Goal: Task Accomplishment & Management: Manage account settings

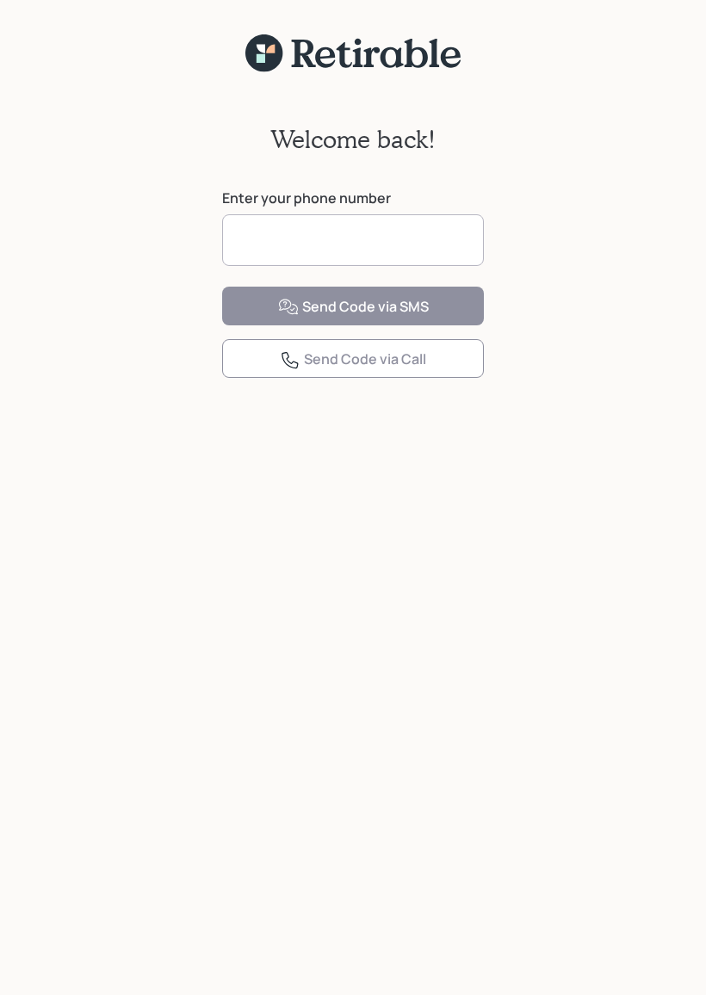
click at [322, 236] on input at bounding box center [353, 240] width 262 height 52
type input "**********"
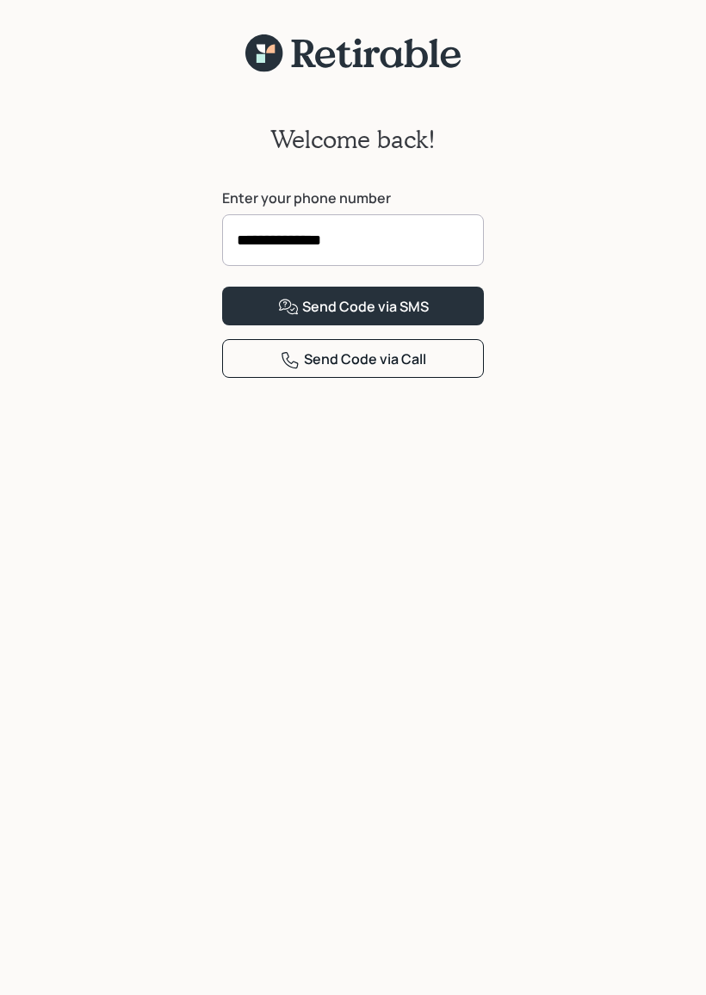
click at [442, 325] on button "Send Code via SMS" at bounding box center [353, 306] width 262 height 39
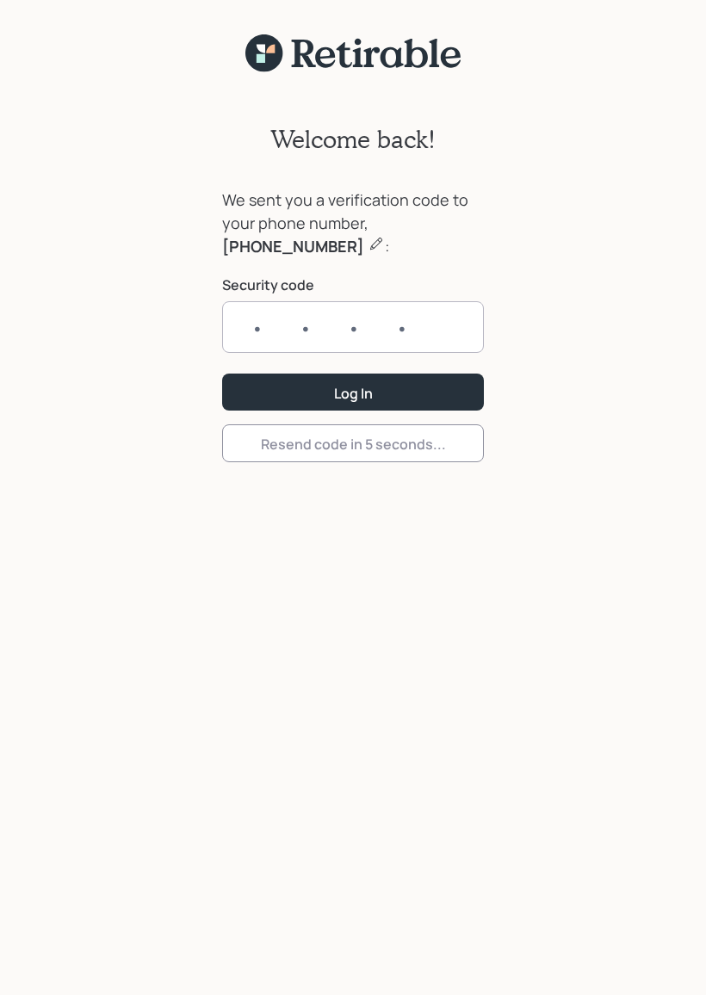
click at [273, 318] on input "text" at bounding box center [353, 327] width 262 height 52
type input "4122"
click at [347, 395] on div "Log In" at bounding box center [353, 393] width 39 height 19
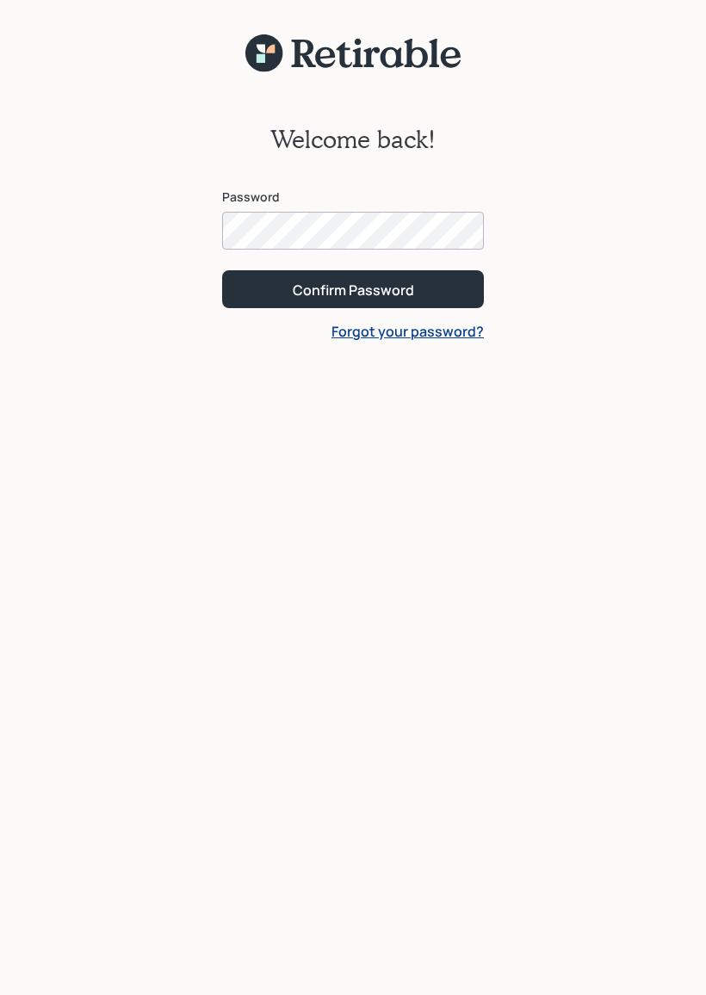
click at [353, 288] on button "Confirm Password" at bounding box center [353, 288] width 262 height 37
click at [346, 281] on div "Confirm Password" at bounding box center [353, 290] width 121 height 19
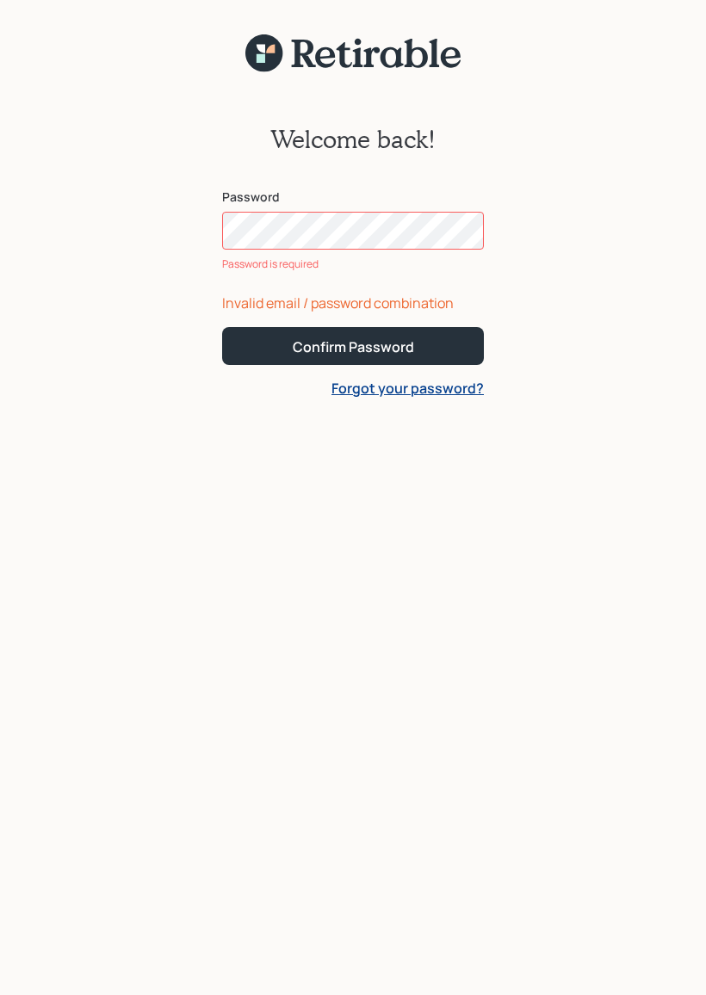
click at [388, 381] on link "Forgot your password?" at bounding box center [408, 388] width 152 height 19
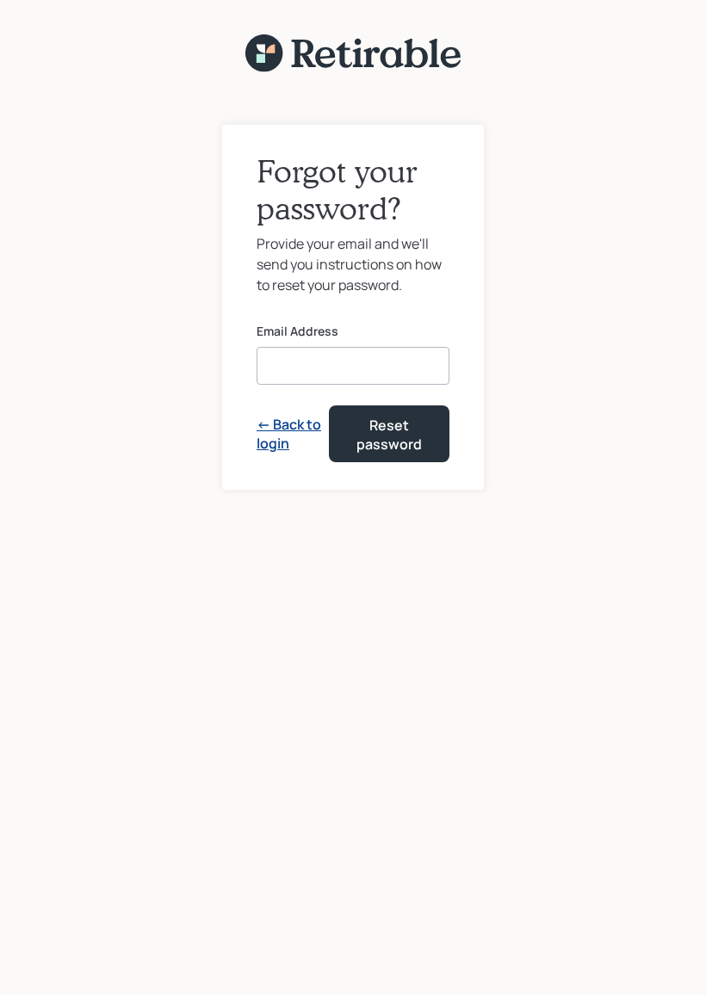
click at [346, 351] on input at bounding box center [353, 366] width 193 height 38
type input "[EMAIL_ADDRESS][DOMAIN_NAME]"
click at [387, 431] on div "Reset password" at bounding box center [388, 435] width 77 height 39
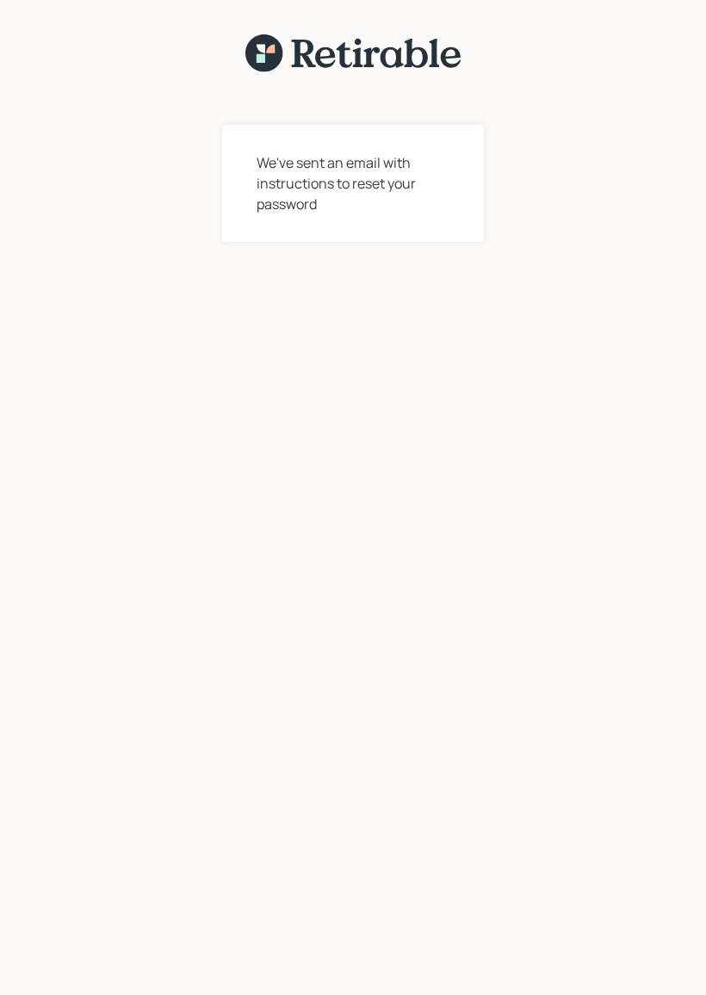
click at [386, 194] on div "We've sent an email with instructions to reset your password" at bounding box center [353, 183] width 193 height 62
click at [254, 63] on icon at bounding box center [263, 52] width 37 height 37
click at [374, 179] on div "We've sent an email with instructions to reset your password" at bounding box center [353, 183] width 193 height 62
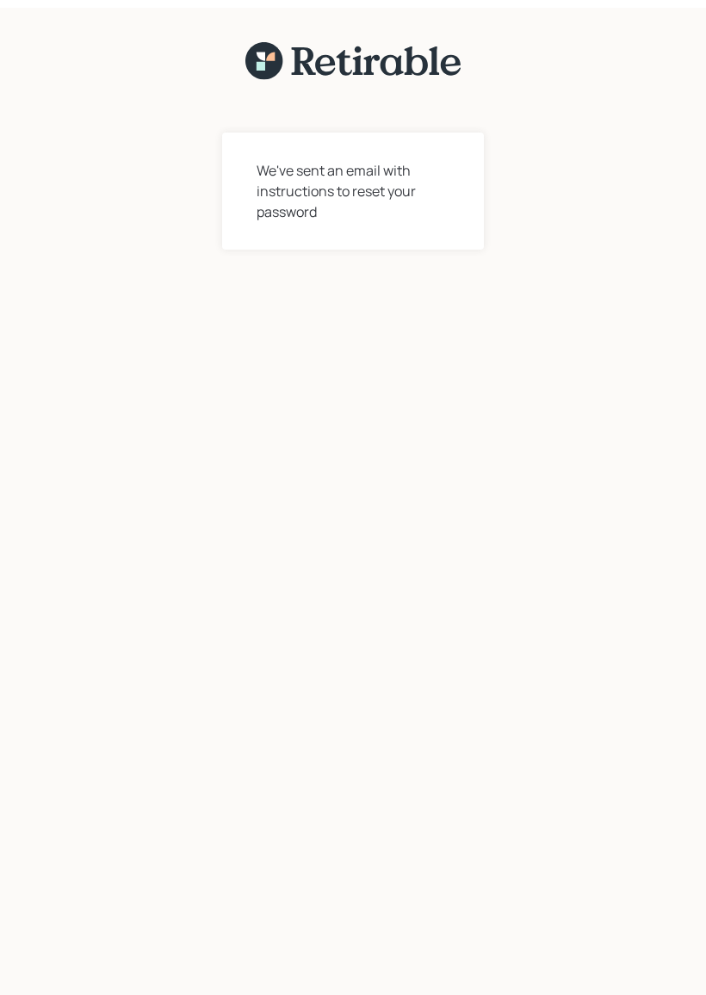
scroll to position [22, 0]
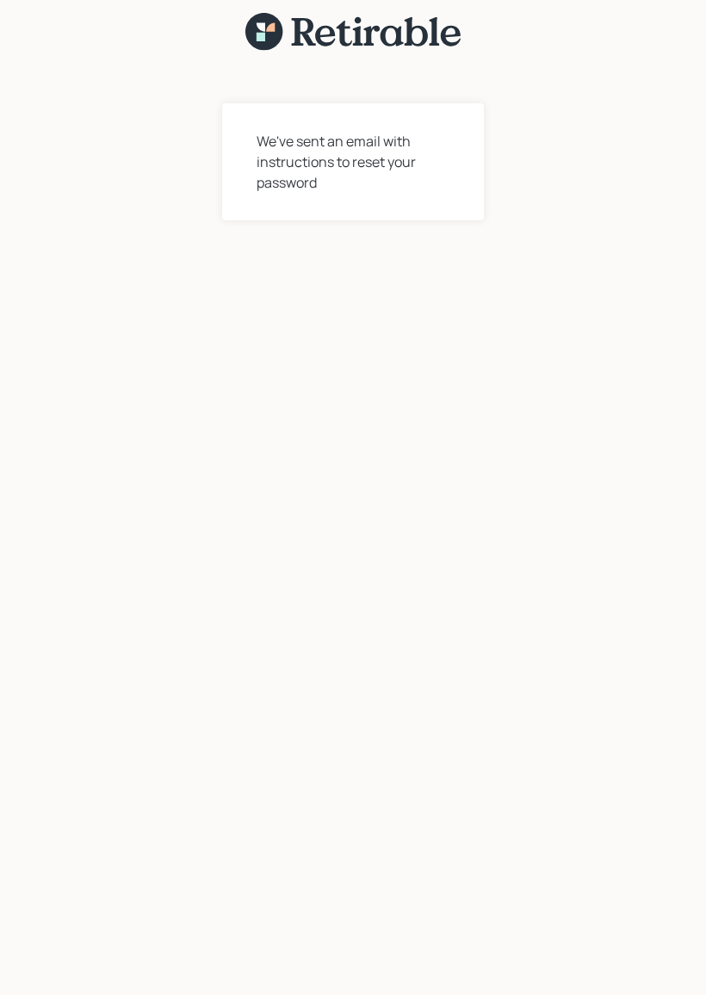
click at [349, 157] on div "We've sent an email with instructions to reset your password" at bounding box center [353, 162] width 193 height 62
click at [322, 172] on div "We've sent an email with instructions to reset your password" at bounding box center [353, 162] width 193 height 62
click at [304, 148] on div "We've sent an email with instructions to reset your password" at bounding box center [353, 162] width 193 height 62
click at [303, 147] on div "We've sent an email with instructions to reset your password" at bounding box center [353, 162] width 193 height 62
click at [267, 36] on icon at bounding box center [263, 31] width 37 height 37
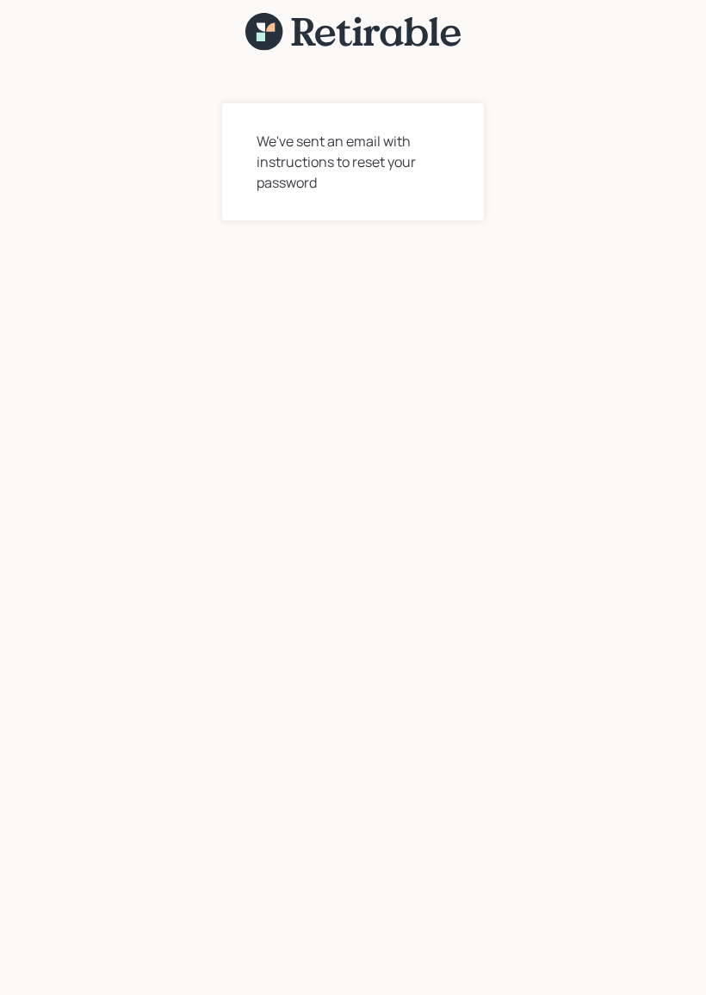
click at [456, 39] on icon at bounding box center [353, 32] width 224 height 39
click at [289, 164] on div "We've sent an email with instructions to reset your password" at bounding box center [353, 162] width 193 height 62
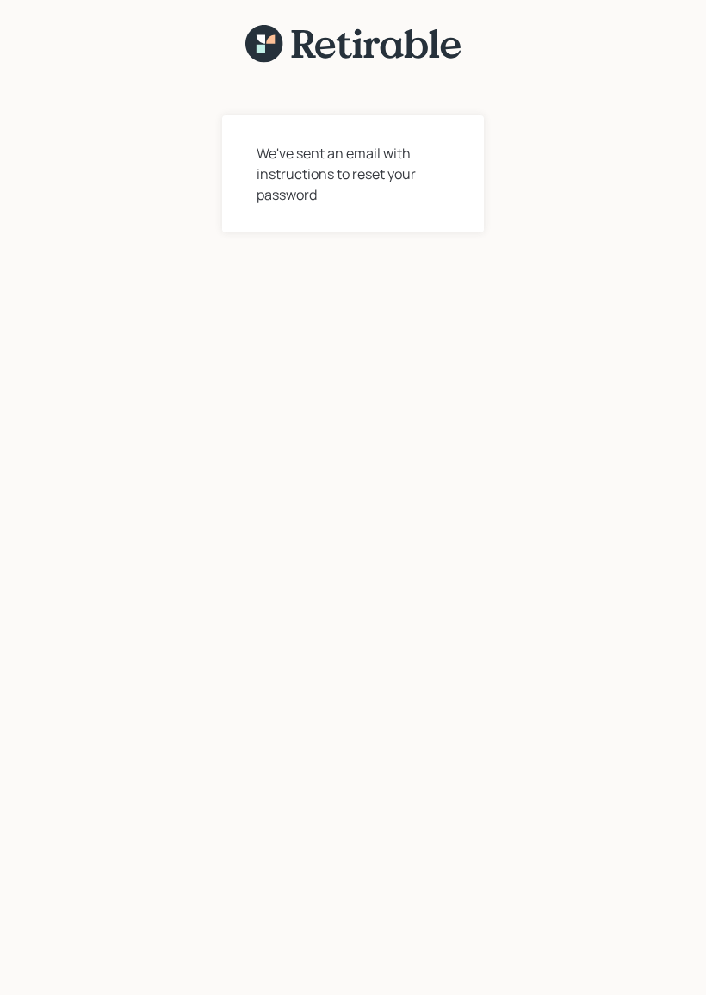
scroll to position [0, 0]
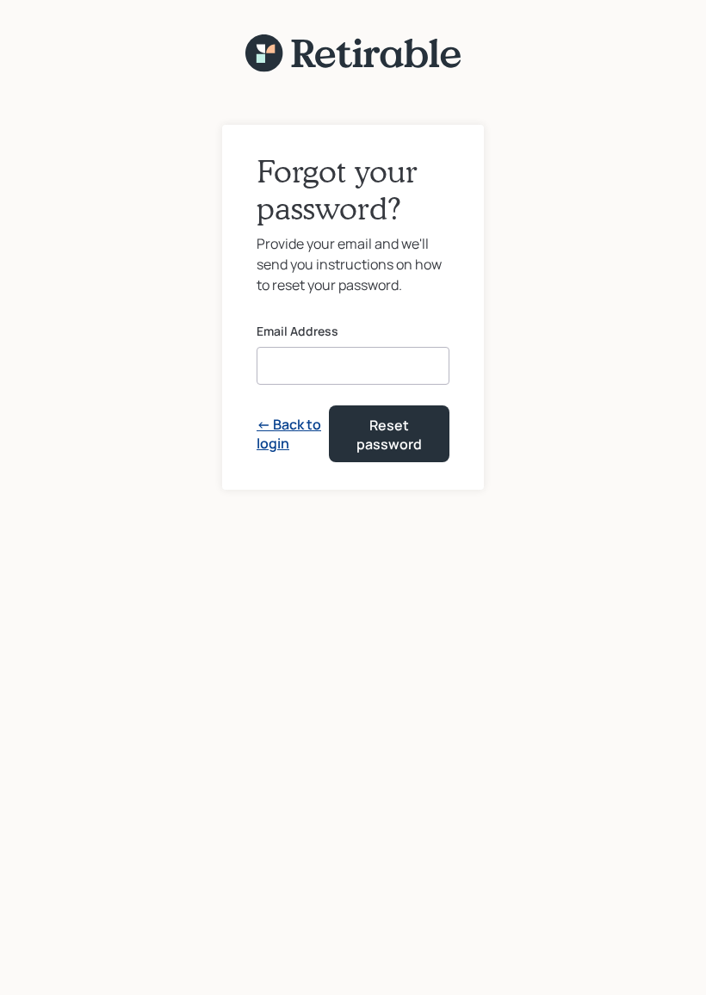
click at [294, 356] on input at bounding box center [353, 366] width 193 height 38
click at [279, 426] on form "Email Address ← Back to login Reset password" at bounding box center [353, 392] width 193 height 139
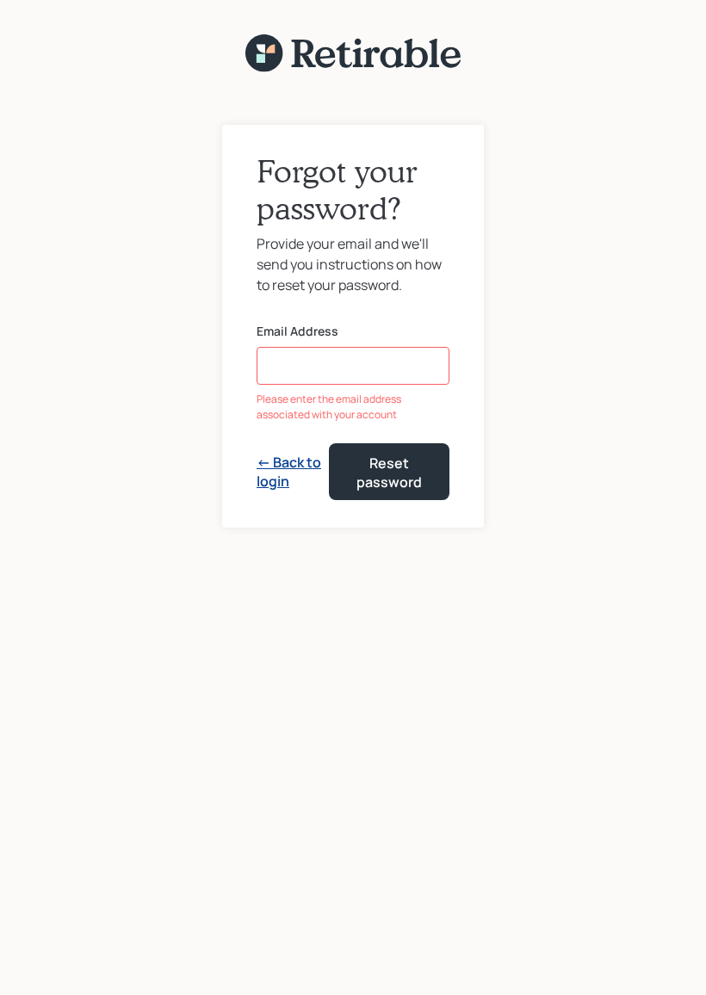
click at [293, 468] on link "← Back to login" at bounding box center [293, 472] width 72 height 39
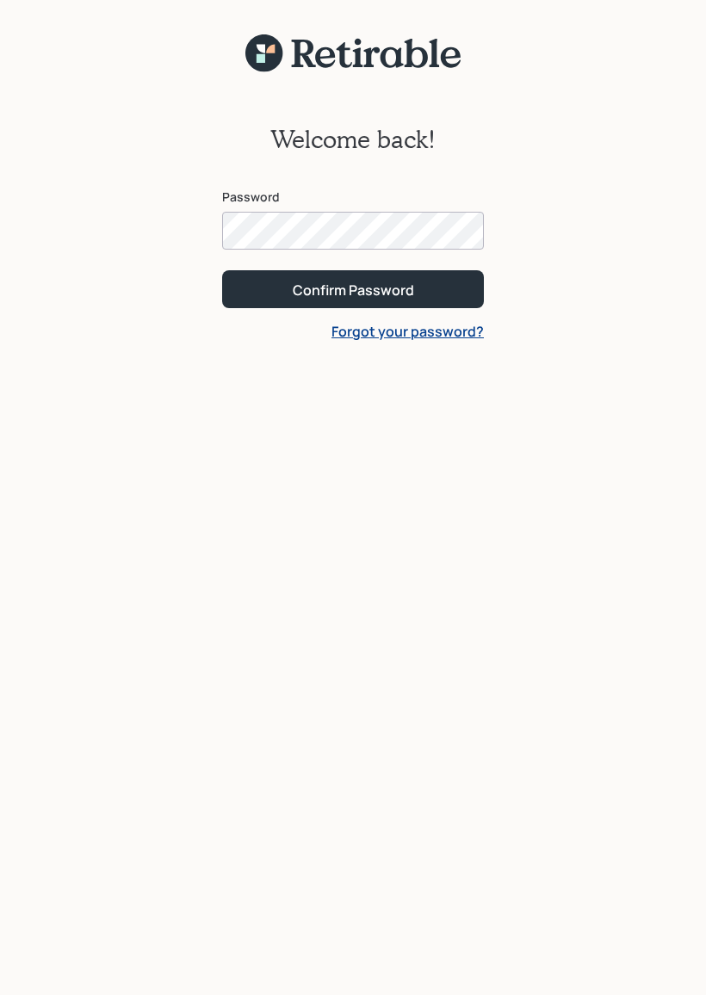
click at [356, 287] on div "Confirm Password" at bounding box center [353, 290] width 121 height 19
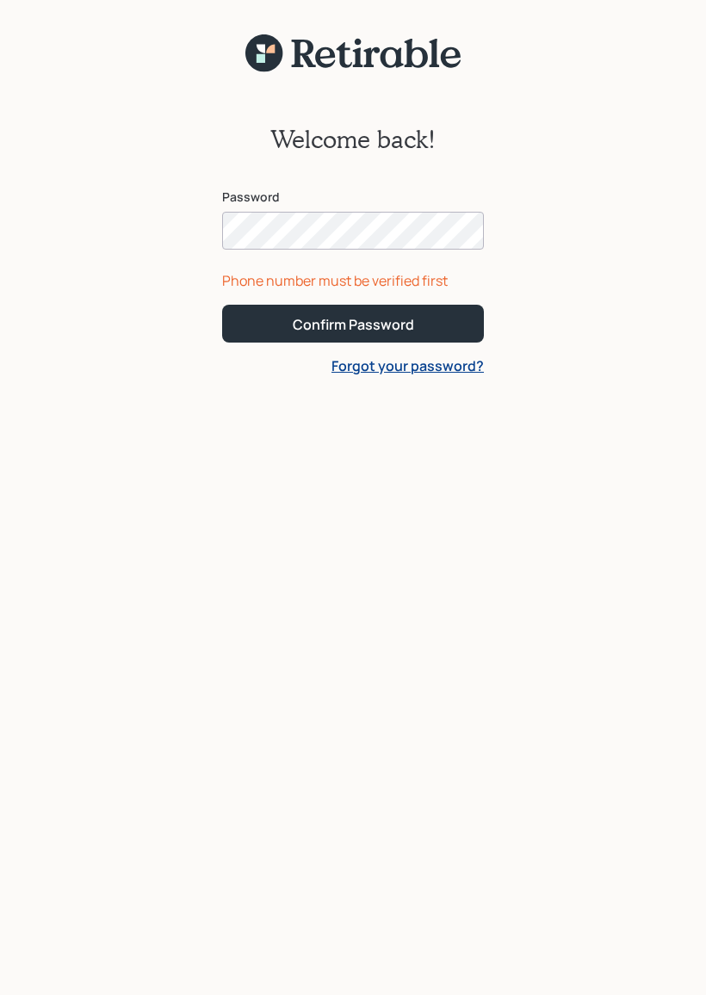
click at [331, 316] on div "Confirm Password" at bounding box center [353, 324] width 121 height 19
click at [329, 315] on div "Confirm Password" at bounding box center [353, 324] width 121 height 19
click at [347, 315] on div "Confirm Password" at bounding box center [353, 324] width 121 height 19
click at [342, 318] on div "Confirm Password" at bounding box center [353, 324] width 121 height 19
click at [36, 6] on div "Welcome back! Password Phone number must be verified first Confirm Password For…" at bounding box center [353, 508] width 706 height 1017
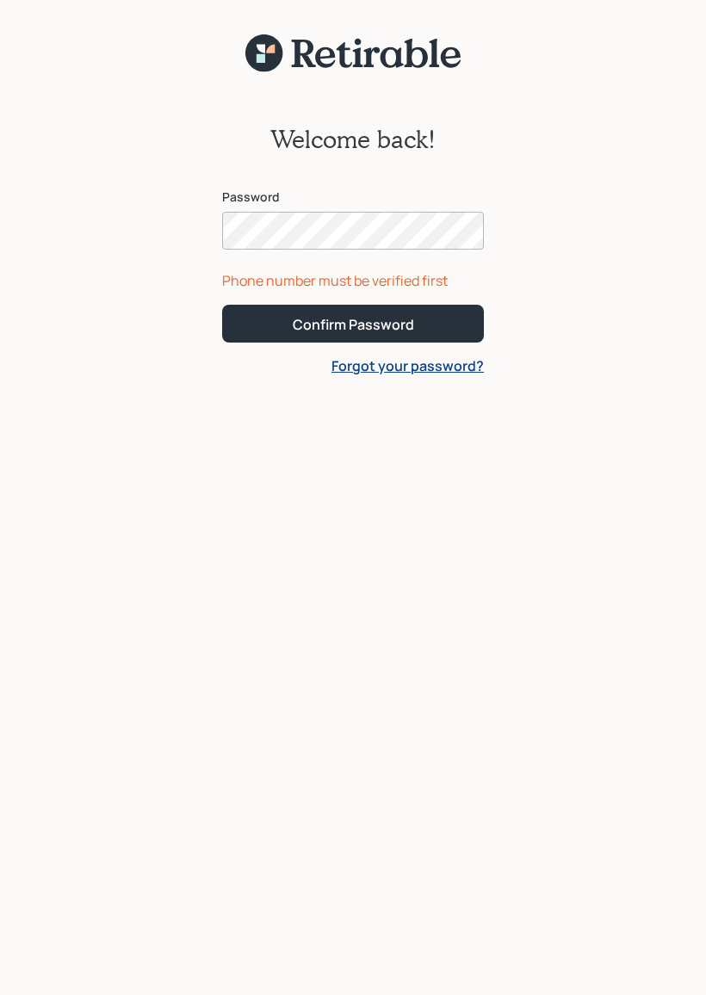
click at [335, 274] on div "Phone number must be verified first" at bounding box center [353, 280] width 262 height 21
click at [362, 279] on div "Phone number must be verified first" at bounding box center [353, 280] width 262 height 21
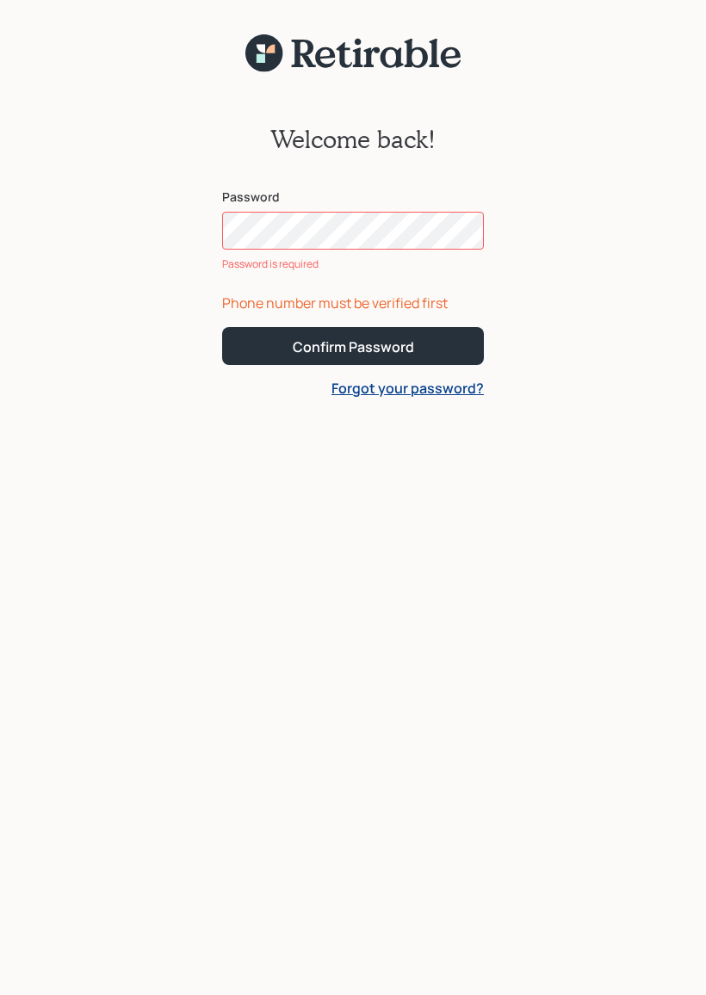
scroll to position [22, 0]
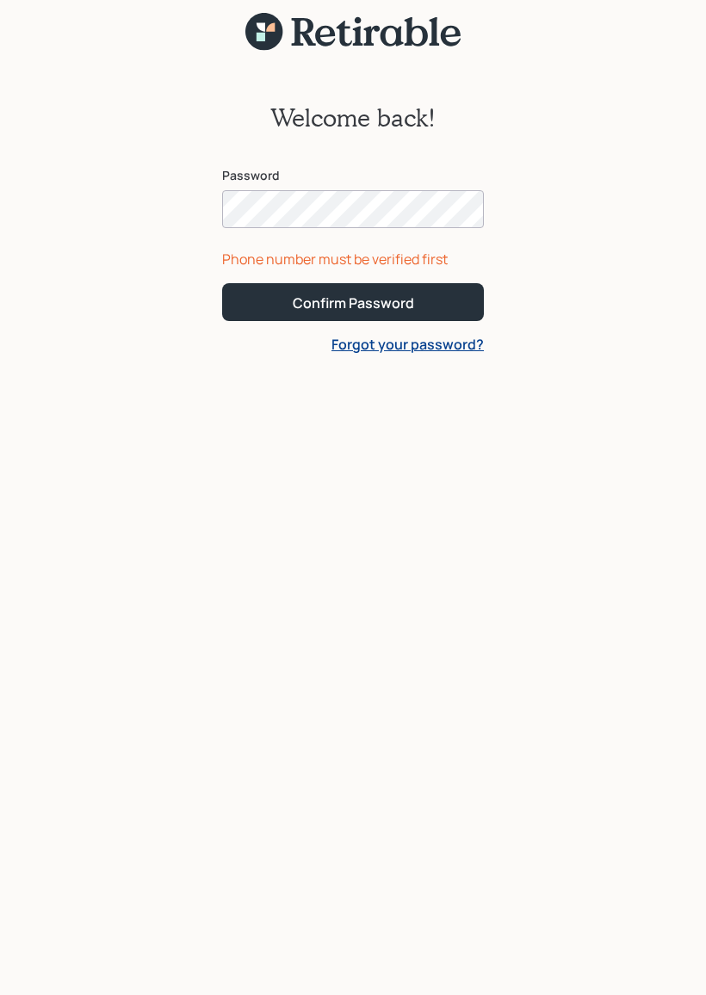
click at [353, 301] on button "Confirm Password" at bounding box center [353, 301] width 262 height 37
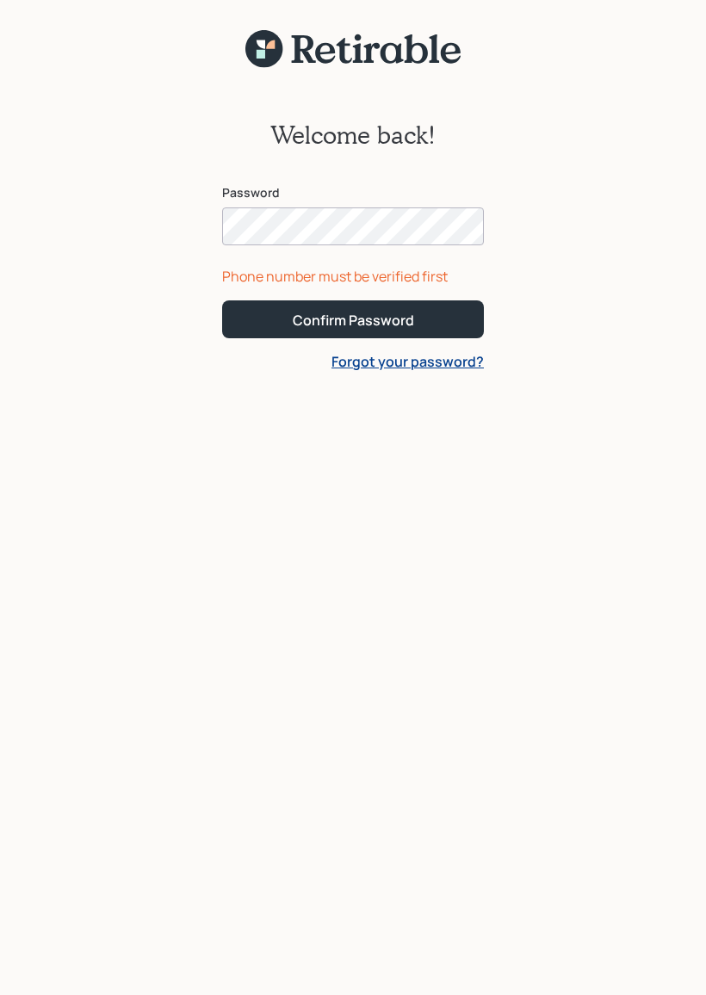
scroll to position [0, 0]
